Goal: Communication & Community: Share content

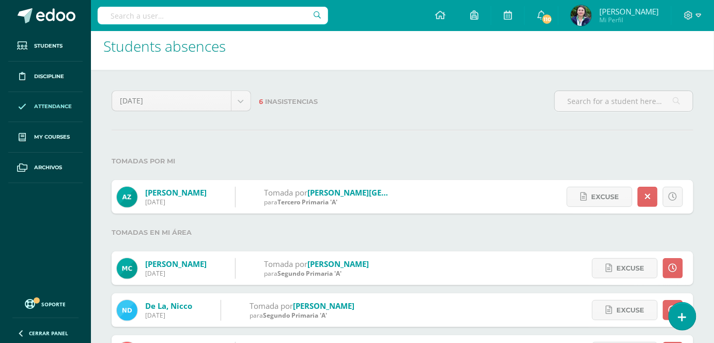
click at [59, 100] on link "Attendance" at bounding box center [45, 107] width 74 height 30
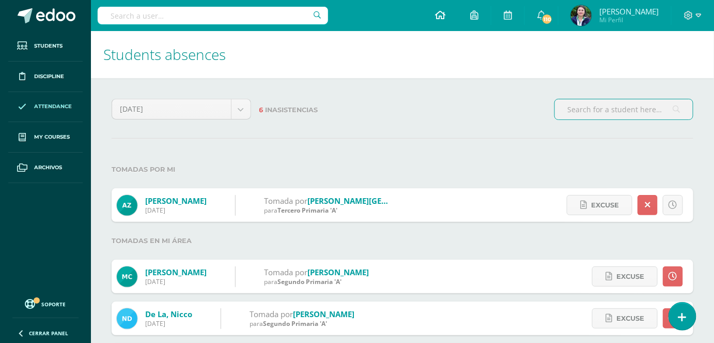
click at [445, 14] on icon at bounding box center [440, 14] width 10 height 9
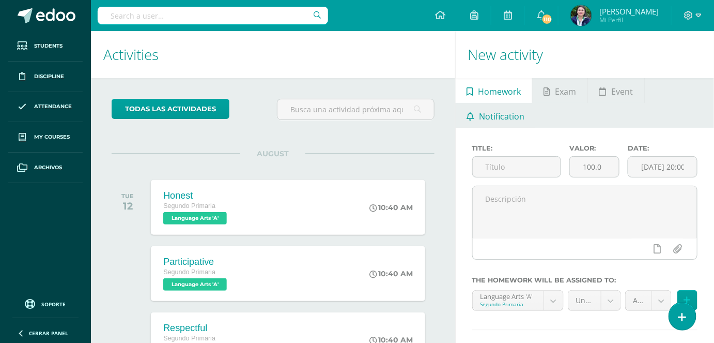
click at [497, 114] on span "Notification" at bounding box center [501, 116] width 45 height 25
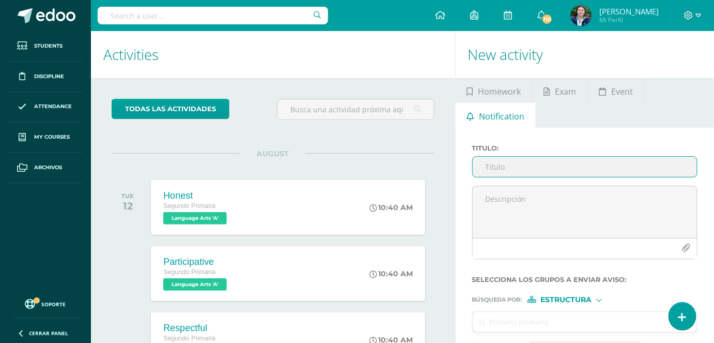
click at [492, 167] on input "Titulo :" at bounding box center [585, 167] width 224 height 20
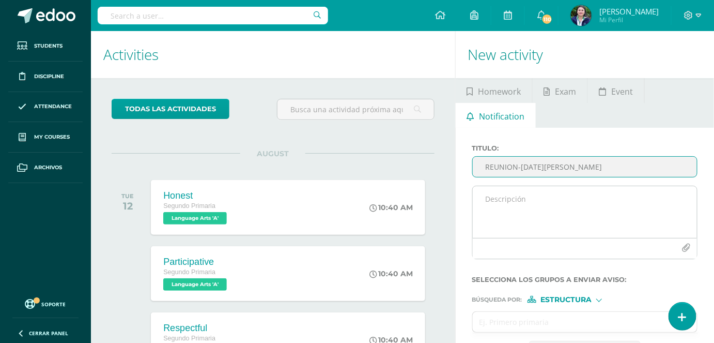
type input "REUNION-MIERCOLES 13 DE AGOSTO"
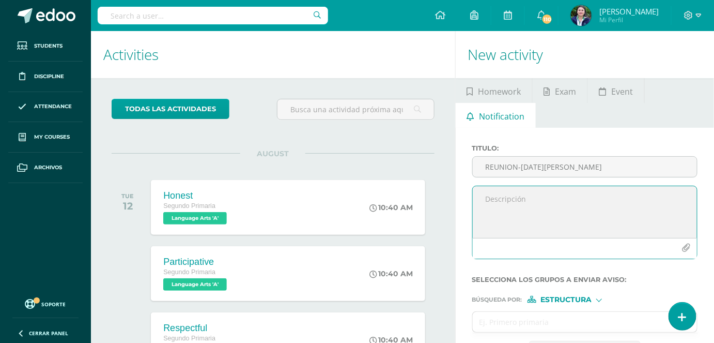
click at [495, 206] on textarea at bounding box center [585, 212] width 224 height 52
type textarea "e"
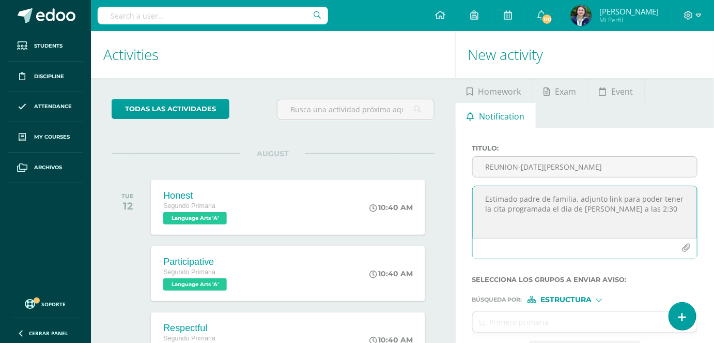
paste textarea "https://meet.google.com/npo-stmm-vtt"
click at [588, 209] on textarea "Estimado padre de familia, adjunto link para poder tener la cita programada el …" at bounding box center [585, 212] width 224 height 52
click at [615, 219] on textarea "Estimado padre de familia, adjunto link para poder tener la cita programada el …" at bounding box center [585, 212] width 224 height 52
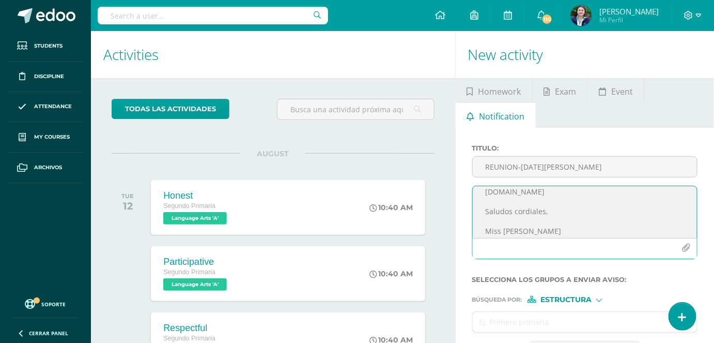
scroll to position [37, 0]
type textarea "Estimado padre de familia, adjunto link para poder tener la cita programada el …"
click at [600, 302] on div "Estructura" at bounding box center [567, 299] width 78 height 7
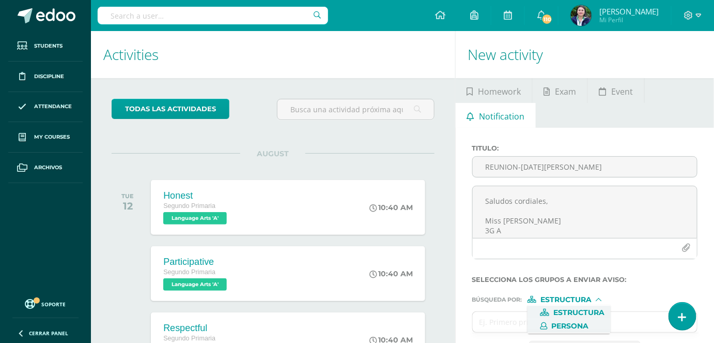
click at [544, 324] on icon at bounding box center [541, 325] width 14 height 7
click at [521, 322] on input "text" at bounding box center [575, 322] width 204 height 20
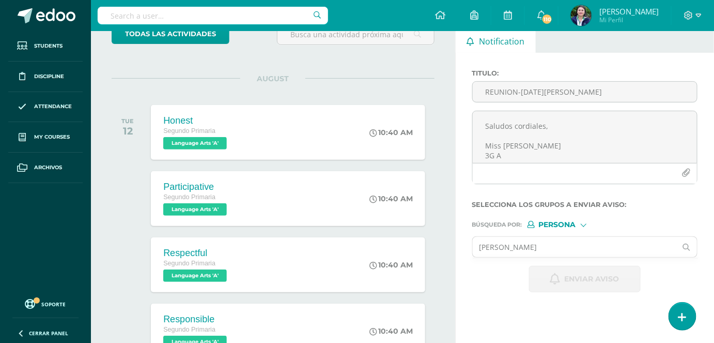
scroll to position [83, 0]
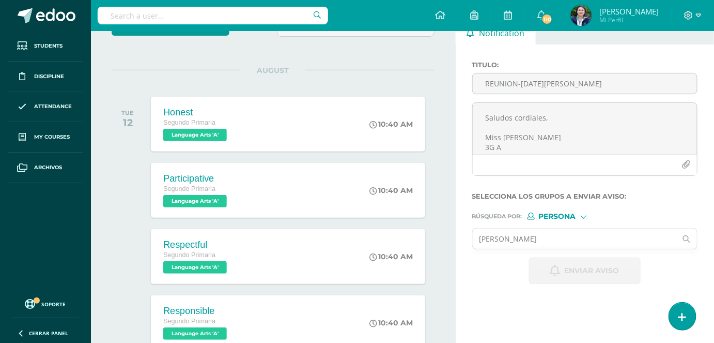
click at [504, 240] on input "byron" at bounding box center [575, 238] width 204 height 20
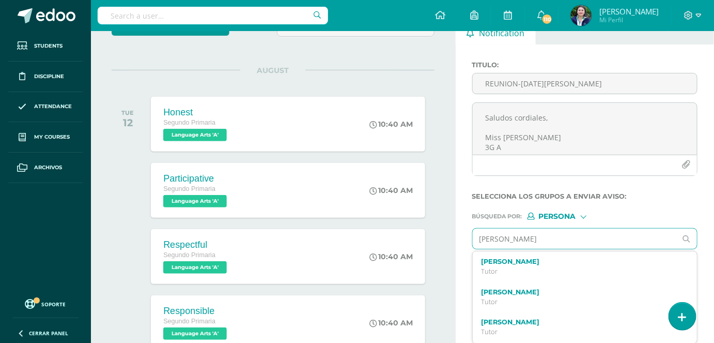
click at [521, 236] on input "byron" at bounding box center [575, 238] width 204 height 20
type input "byron fern"
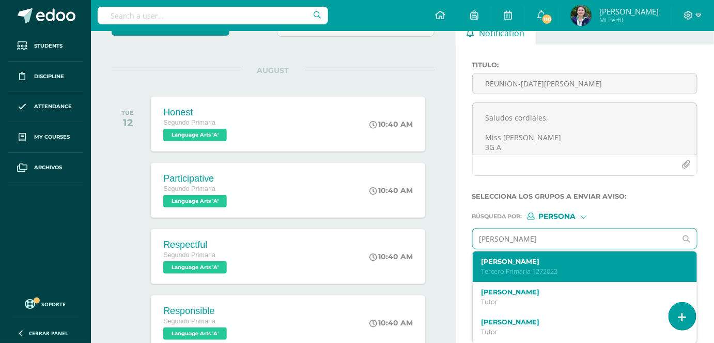
click at [523, 257] on label "Byron Alejandro Fernández Zarceño" at bounding box center [580, 261] width 199 height 8
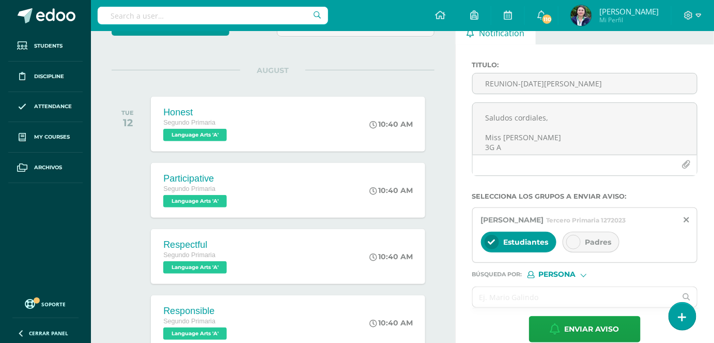
click at [567, 249] on div at bounding box center [573, 242] width 14 height 14
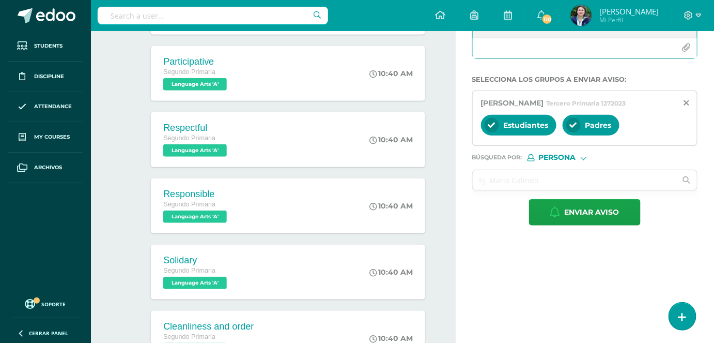
scroll to position [204, 0]
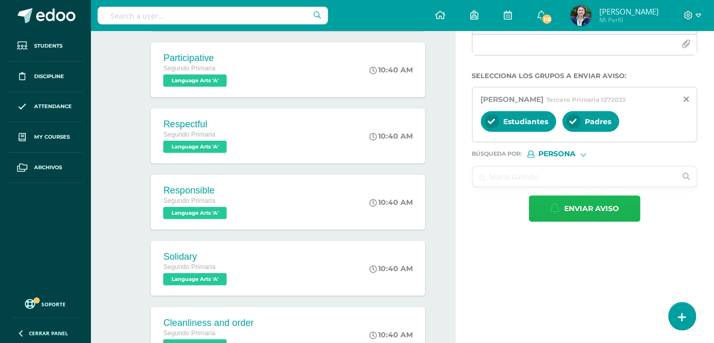
click at [591, 221] on span "Enviar aviso" at bounding box center [592, 208] width 55 height 25
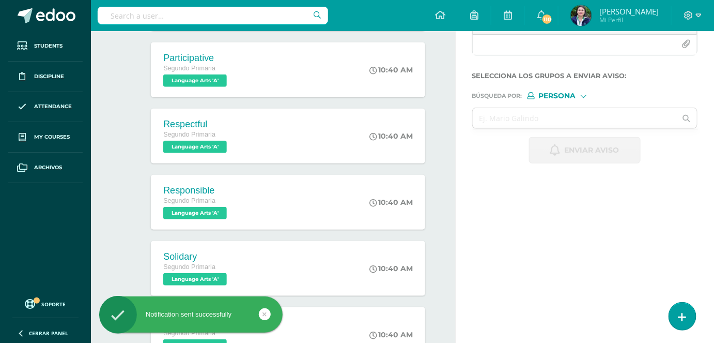
scroll to position [0, 0]
